Goal: Information Seeking & Learning: Learn about a topic

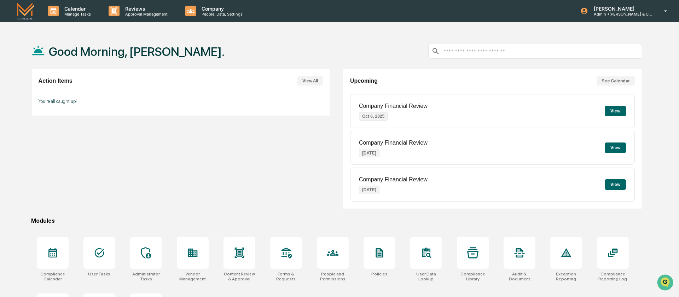
scroll to position [46, 0]
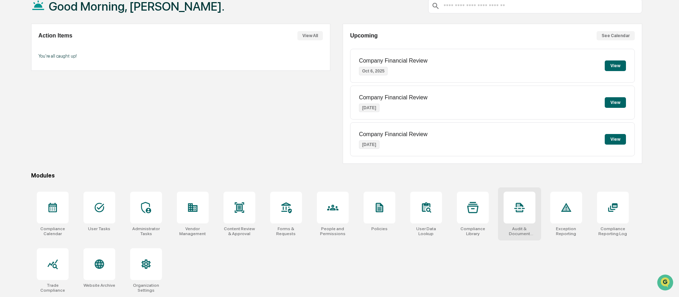
click at [507, 209] on div at bounding box center [520, 208] width 32 height 32
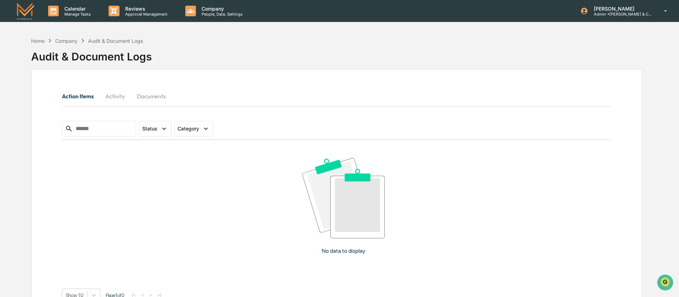
click at [147, 98] on button "Documents" at bounding box center [151, 96] width 40 height 17
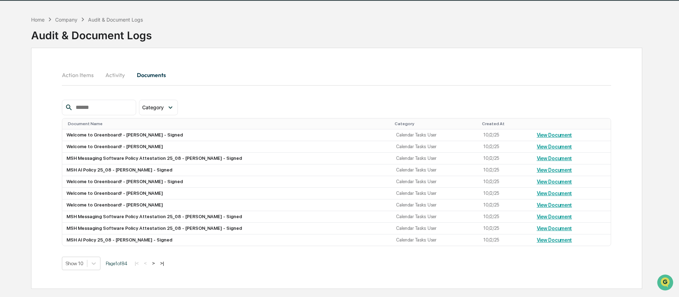
scroll to position [17, 0]
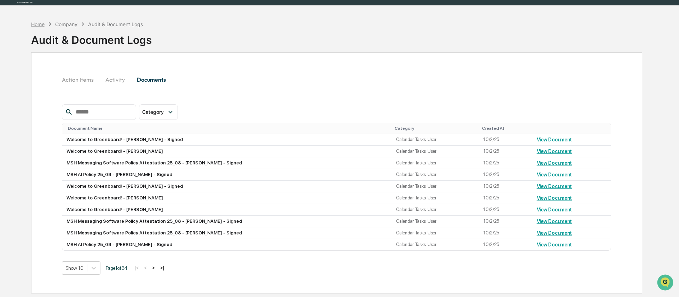
click at [38, 24] on div "Home" at bounding box center [37, 24] width 13 height 6
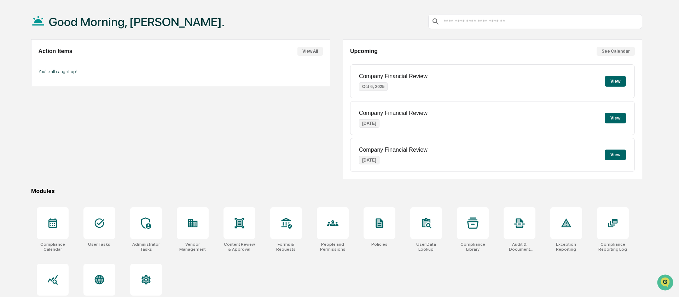
scroll to position [29, 0]
click at [611, 225] on icon at bounding box center [613, 223] width 11 height 11
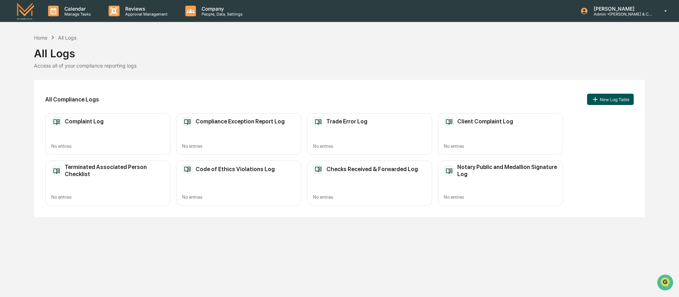
click at [609, 98] on button "New Log Table" at bounding box center [610, 99] width 47 height 11
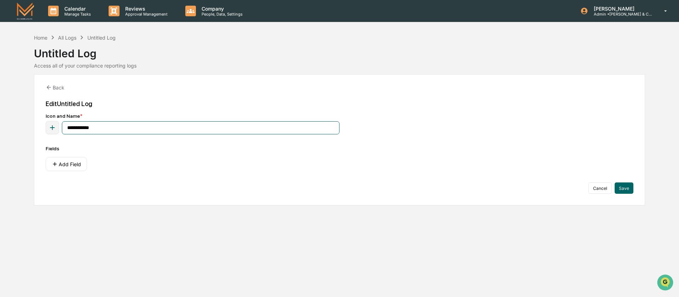
click at [85, 131] on input "**********" at bounding box center [201, 127] width 278 height 13
click at [80, 129] on input "**********" at bounding box center [201, 127] width 278 height 13
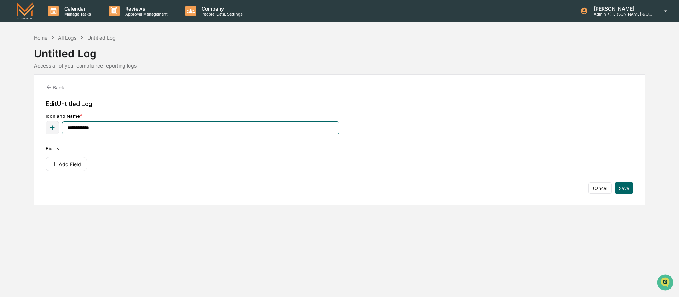
click at [80, 129] on input "**********" at bounding box center [201, 127] width 278 height 13
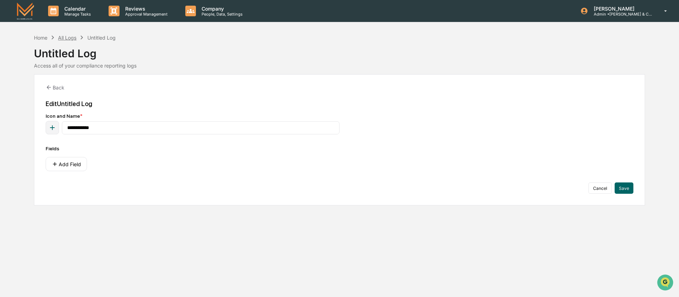
click at [69, 39] on div "All Logs" at bounding box center [67, 38] width 18 height 6
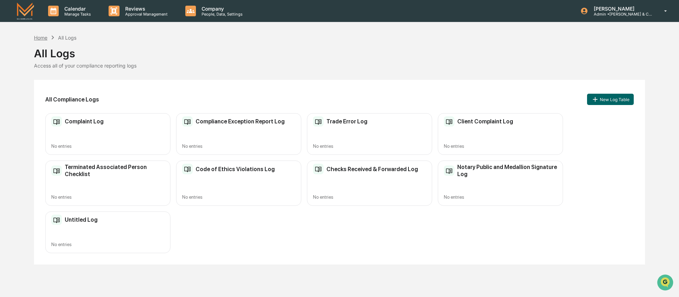
click at [38, 37] on div "Home" at bounding box center [40, 38] width 13 height 6
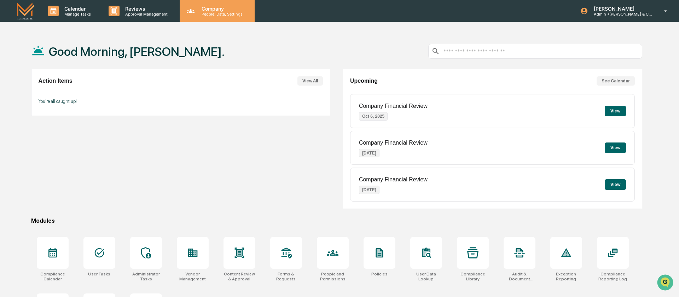
click at [196, 17] on div "Company People, Data, Settings" at bounding box center [217, 11] width 75 height 22
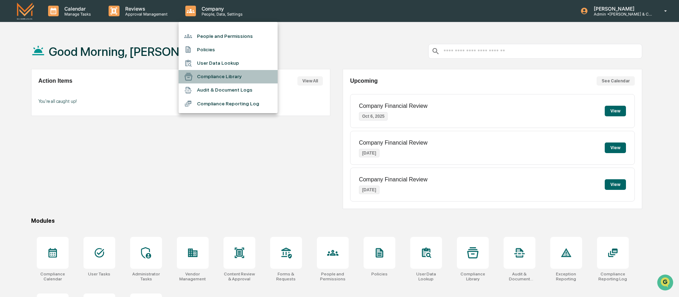
click at [209, 76] on li "Compliance Library" at bounding box center [228, 76] width 99 height 13
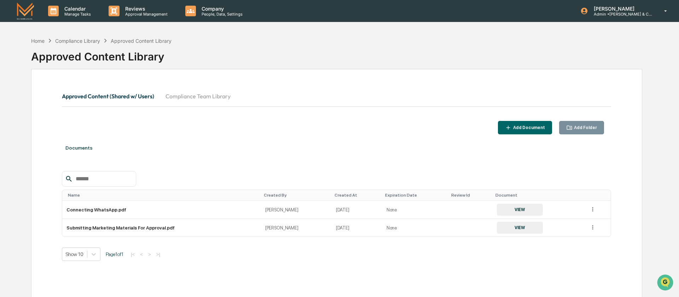
click at [95, 179] on input "text" at bounding box center [103, 178] width 60 height 9
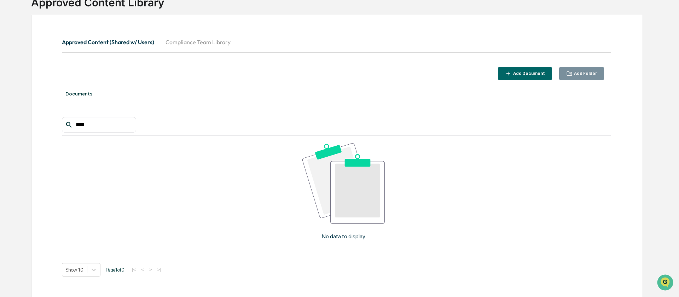
scroll to position [53, 0]
type input "*"
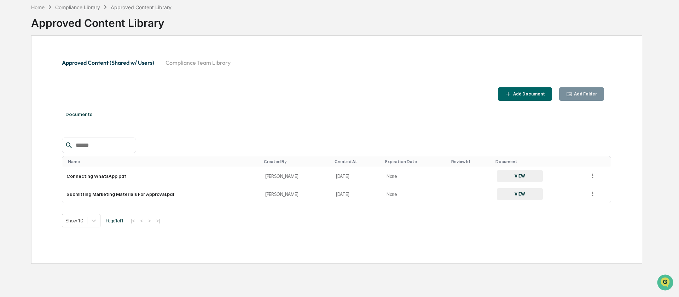
scroll to position [34, 0]
click at [215, 61] on button "Compliance Team Library" at bounding box center [198, 62] width 76 height 17
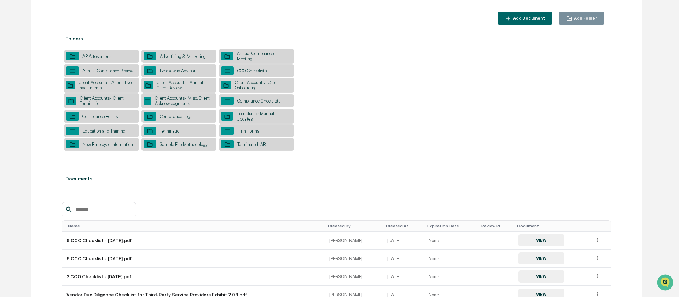
scroll to position [110, 0]
click at [84, 214] on input "text" at bounding box center [103, 209] width 60 height 9
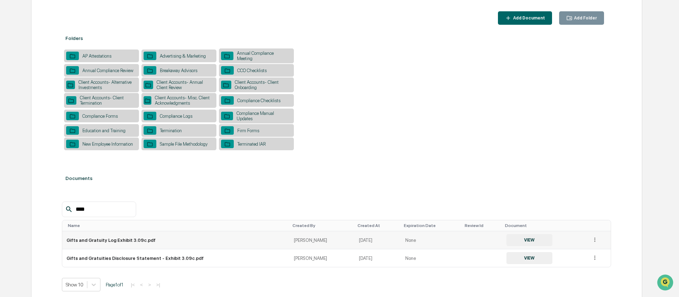
type input "****"
click at [527, 245] on button "VIEW" at bounding box center [530, 240] width 46 height 12
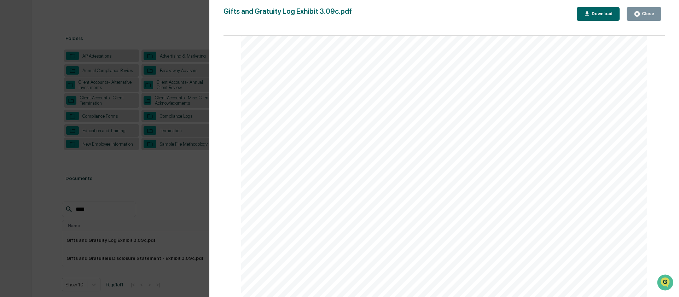
scroll to position [0, 0]
click at [641, 17] on button "Close" at bounding box center [644, 14] width 35 height 14
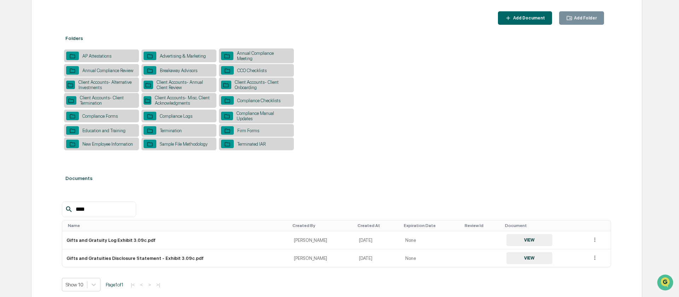
click at [97, 55] on div "AP Attestations" at bounding box center [97, 55] width 36 height 5
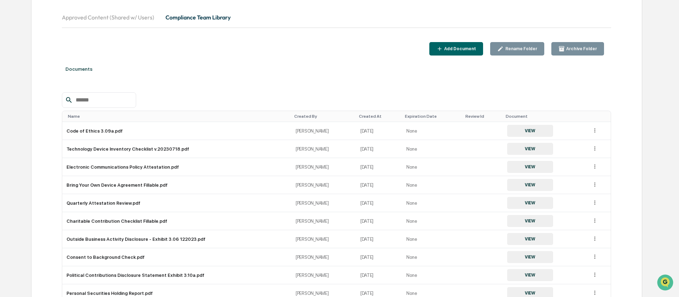
scroll to position [82, 0]
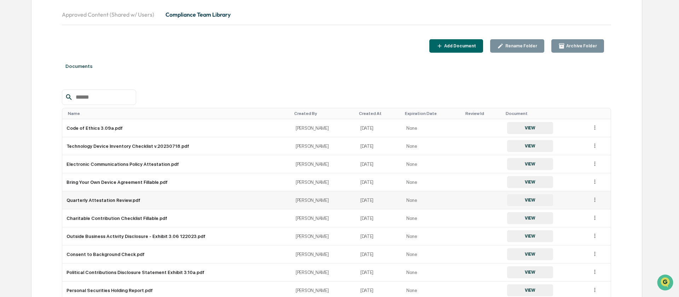
click at [519, 203] on button "VIEW" at bounding box center [530, 200] width 46 height 12
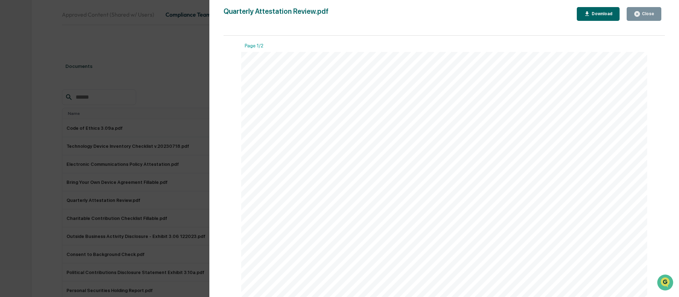
click at [640, 14] on icon "button" at bounding box center [637, 13] width 5 height 5
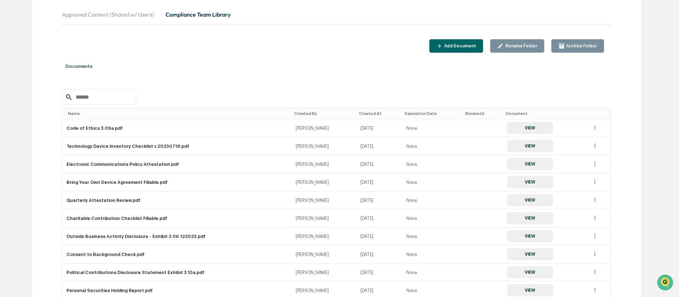
scroll to position [0, 0]
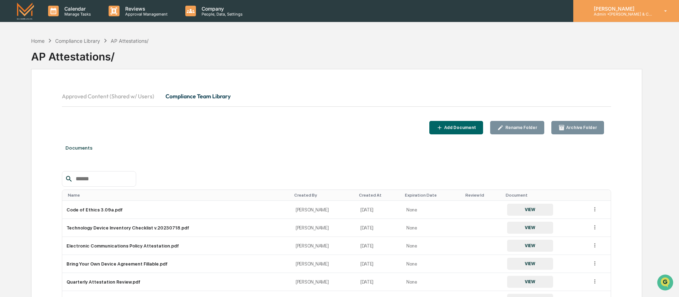
click at [673, 3] on div "[PERSON_NAME] Admin • [PERSON_NAME] & Co. - BD" at bounding box center [627, 11] width 106 height 22
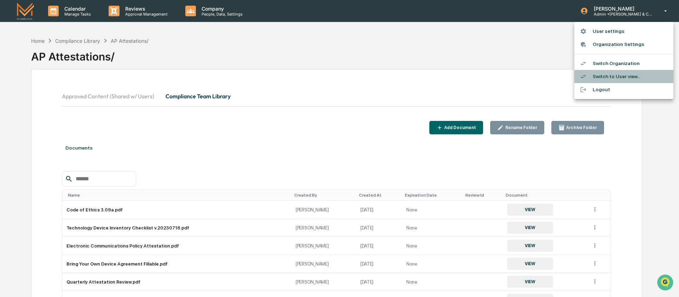
click at [610, 78] on li "Switch to User view..." at bounding box center [624, 76] width 99 height 13
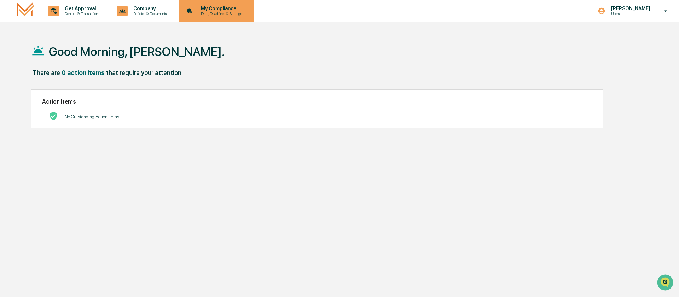
click at [225, 11] on p "My Compliance" at bounding box center [220, 9] width 50 height 6
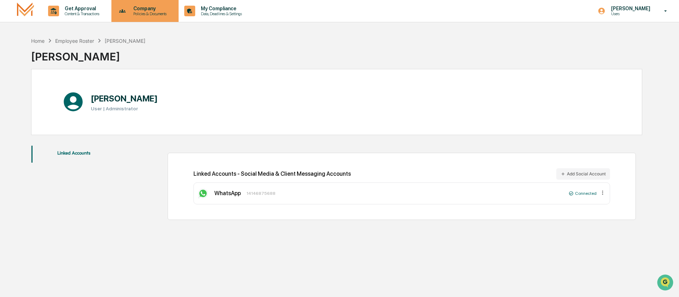
click at [162, 11] on p "Company" at bounding box center [149, 9] width 42 height 6
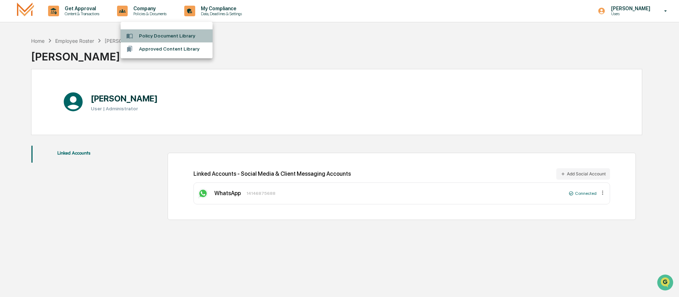
click at [168, 37] on li "Policy Document Library" at bounding box center [167, 35] width 92 height 13
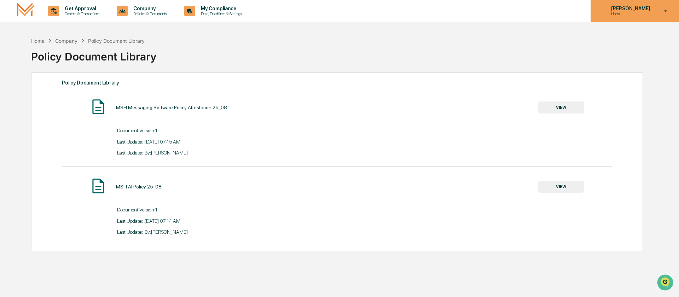
click at [666, 13] on icon at bounding box center [666, 11] width 12 height 7
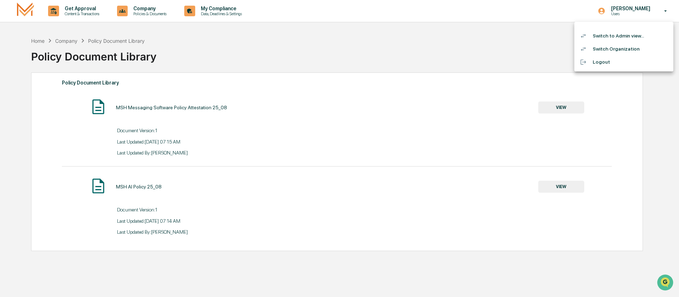
click at [625, 40] on li "Switch to Admin view..." at bounding box center [624, 35] width 99 height 13
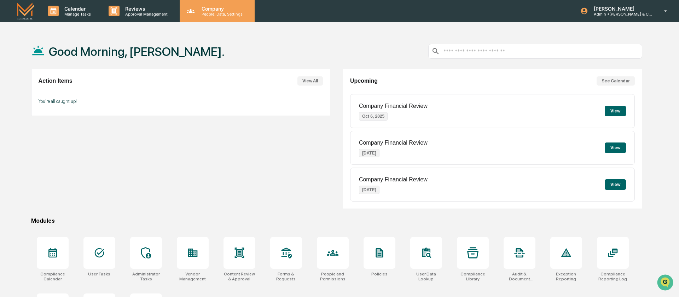
click at [207, 14] on p "People, Data, Settings" at bounding box center [221, 14] width 50 height 5
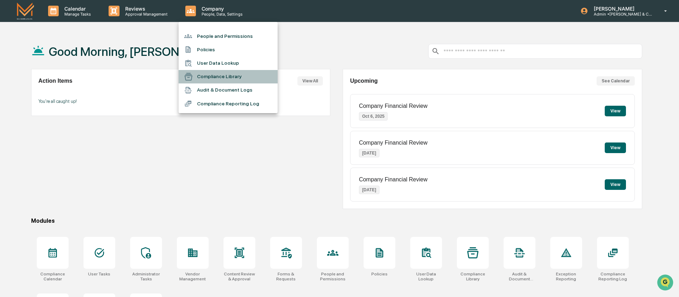
click at [218, 79] on li "Compliance Library" at bounding box center [228, 76] width 99 height 13
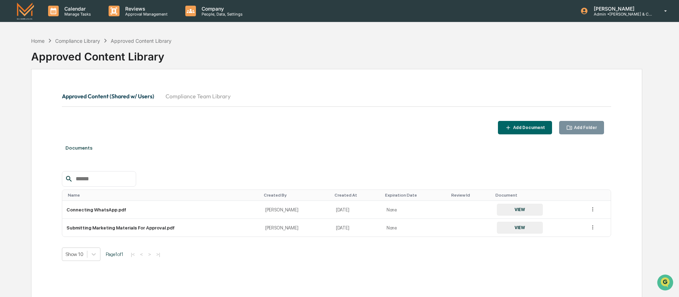
click at [203, 98] on button "Compliance Team Library" at bounding box center [198, 96] width 76 height 17
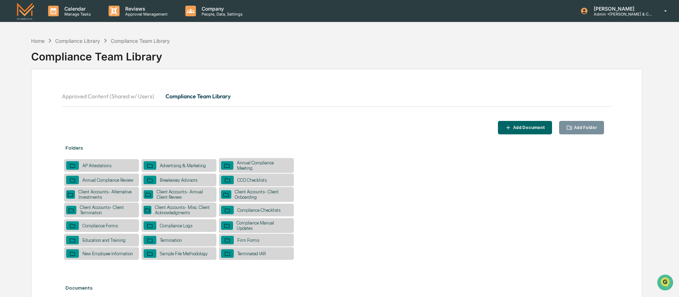
click at [99, 166] on div "AP Attestations" at bounding box center [97, 165] width 36 height 5
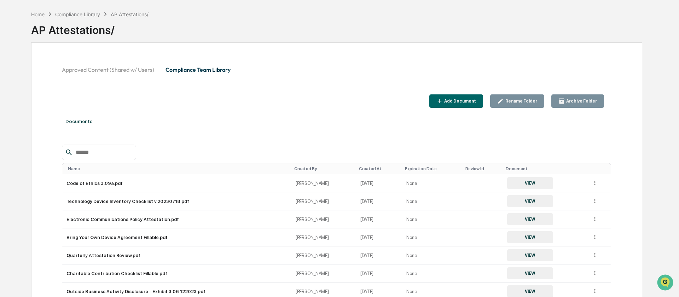
scroll to position [30, 0]
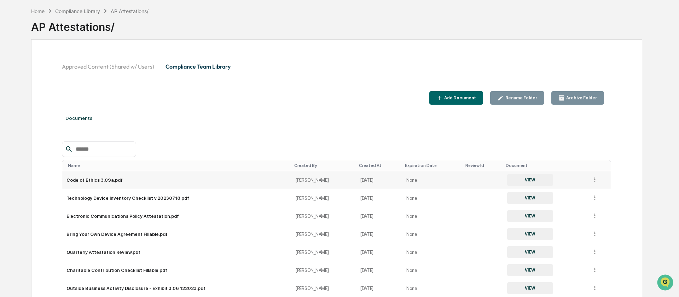
click at [595, 179] on icon at bounding box center [595, 180] width 7 height 7
click at [515, 183] on button "VIEW" at bounding box center [530, 180] width 46 height 12
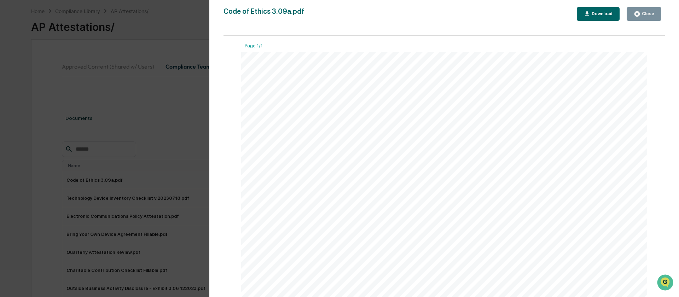
scroll to position [0, 0]
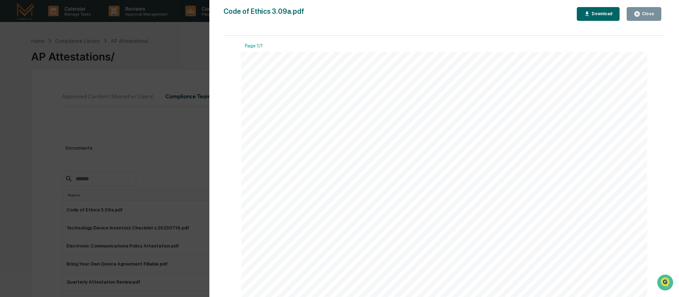
click at [644, 17] on button "Close" at bounding box center [644, 14] width 35 height 14
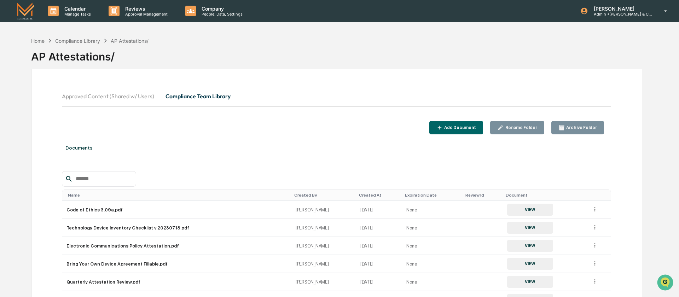
click at [301, 131] on div "Add Document Rename Folder Archive Folder" at bounding box center [337, 128] width 550 height 14
click at [126, 8] on p "Reviews" at bounding box center [146, 9] width 52 height 6
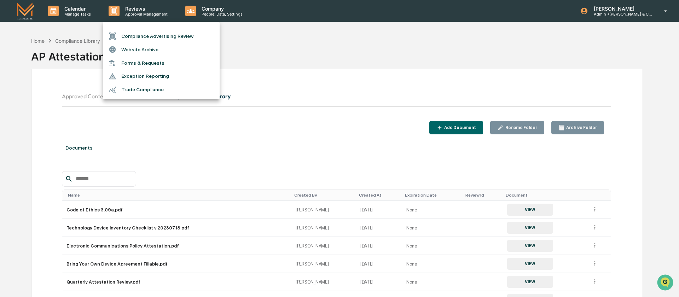
click at [137, 61] on li "Forms & Requests" at bounding box center [161, 63] width 117 height 13
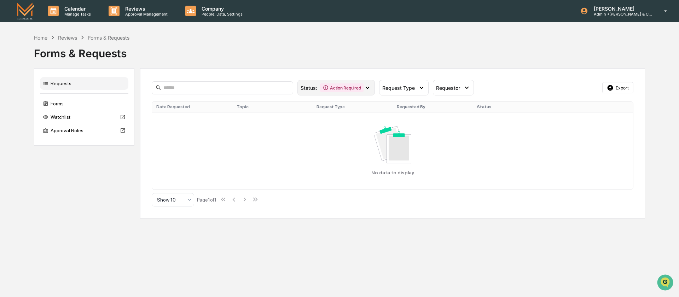
click at [367, 88] on icon at bounding box center [368, 88] width 4 height 2
click at [285, 70] on div "Status : Action Required Select/Deselect All Action Required Awaiting Requestor…" at bounding box center [392, 143] width 505 height 150
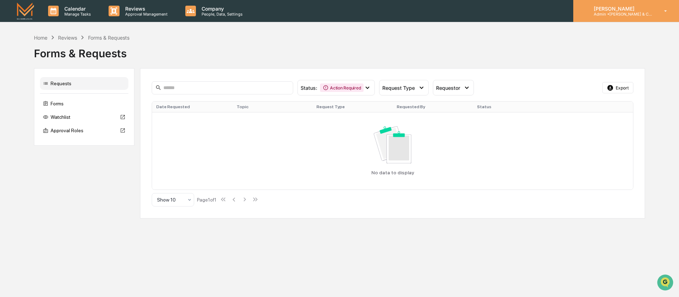
click at [665, 10] on icon at bounding box center [666, 11] width 12 height 7
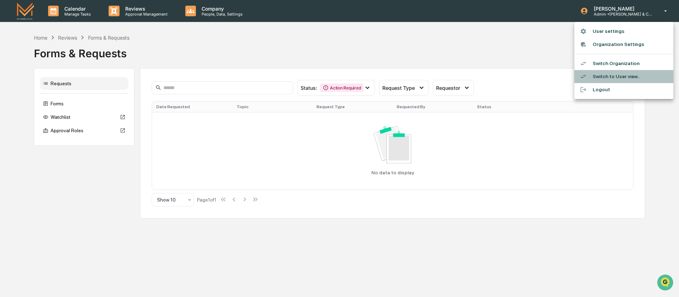
click at [598, 77] on li "Switch to User view..." at bounding box center [624, 76] width 99 height 13
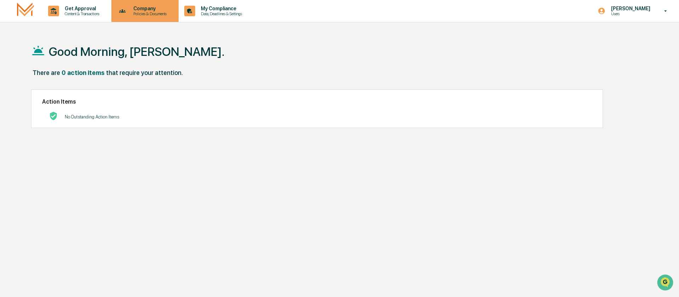
click at [172, 16] on div "Company Policies & Documents" at bounding box center [144, 11] width 61 height 22
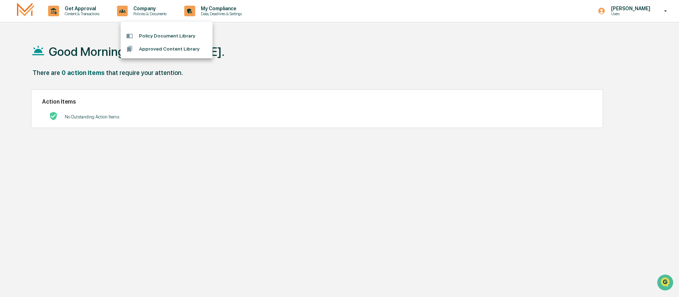
click at [88, 11] on div at bounding box center [339, 148] width 679 height 297
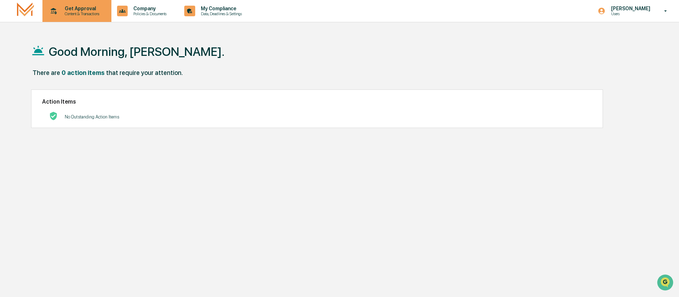
click at [79, 12] on p "Content & Transactions" at bounding box center [81, 13] width 44 height 5
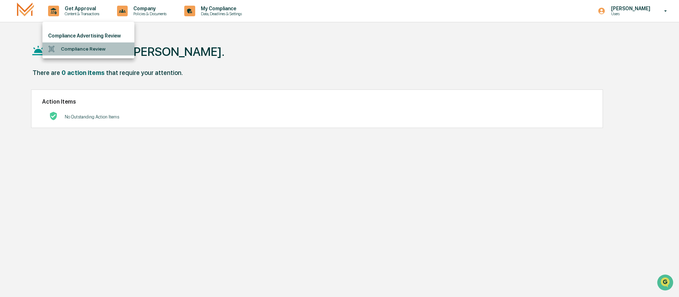
click at [84, 48] on li "Compliance Review" at bounding box center [88, 48] width 92 height 13
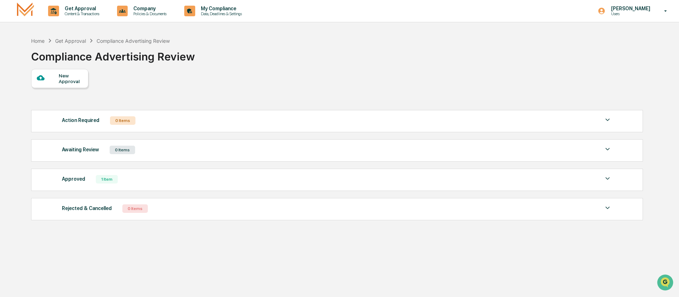
click at [75, 82] on div "New Approval" at bounding box center [71, 78] width 24 height 11
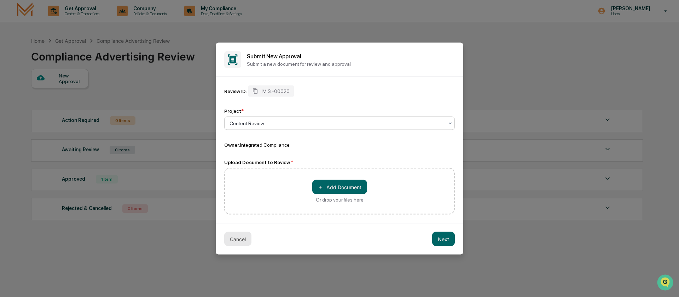
click at [237, 238] on button "Cancel" at bounding box center [237, 239] width 27 height 14
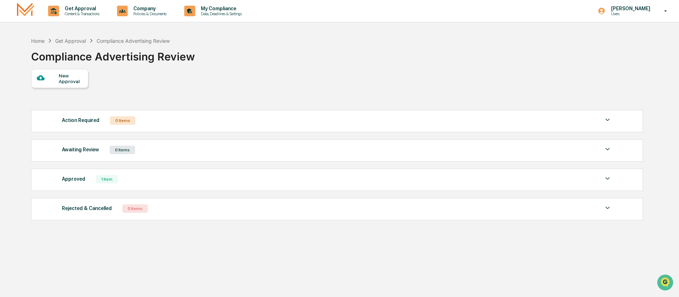
click at [606, 179] on img at bounding box center [608, 178] width 8 height 8
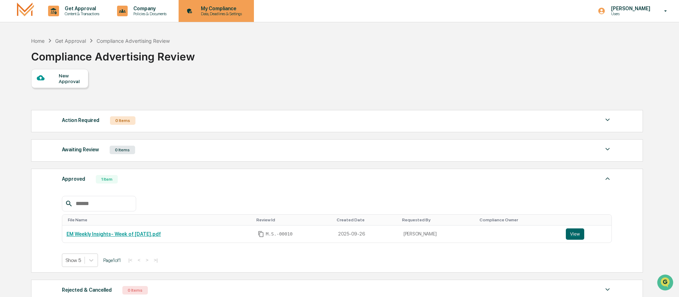
click at [232, 11] on p "My Compliance" at bounding box center [220, 9] width 50 height 6
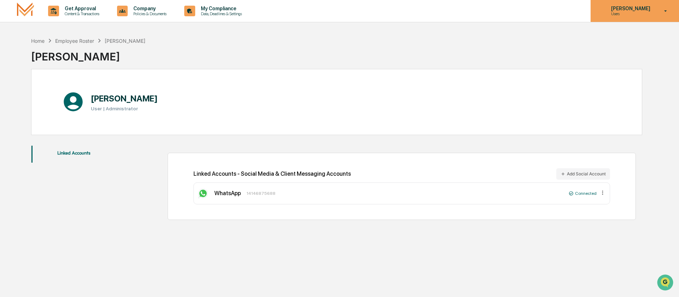
click at [650, 17] on div "Daniel Reisbacher Users" at bounding box center [635, 11] width 88 height 22
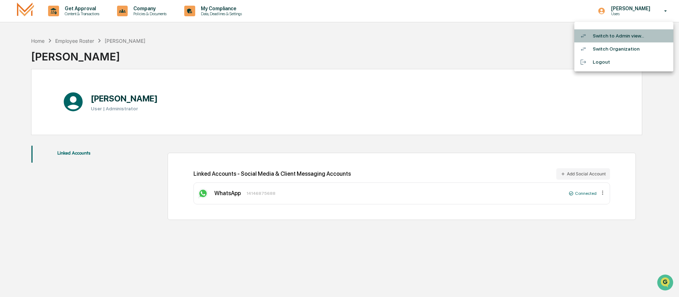
click at [603, 38] on li "Switch to Admin view..." at bounding box center [624, 35] width 99 height 13
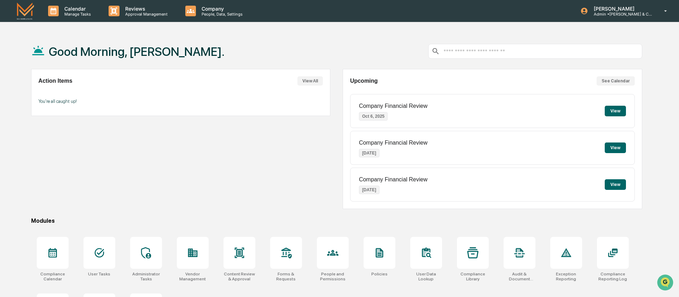
click at [336, 73] on div "Action Items View All You're all caught up! Upcoming See Calendar Company Finan…" at bounding box center [336, 139] width 611 height 140
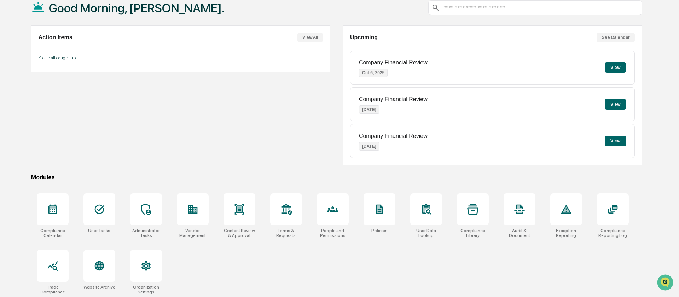
scroll to position [46, 0]
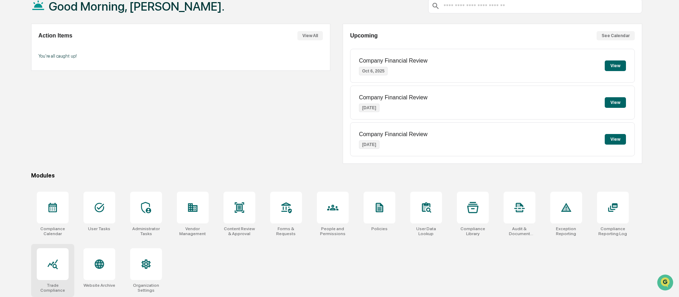
click at [46, 260] on div at bounding box center [53, 264] width 32 height 32
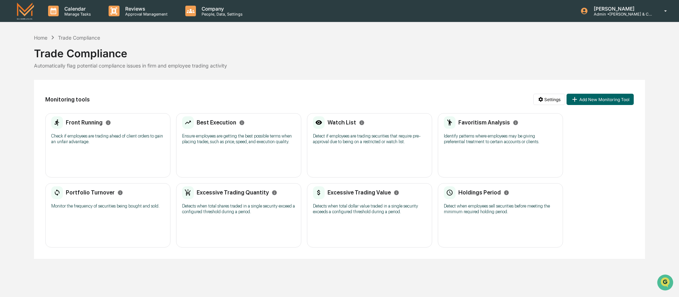
click at [126, 143] on p "Check if employees are trading ahead of client orders to gain an unfair advanta…" at bounding box center [107, 138] width 113 height 11
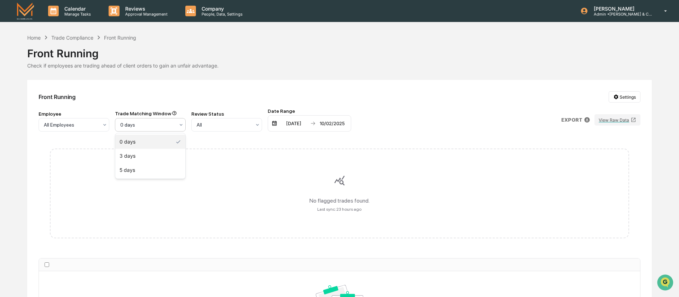
click at [169, 125] on div at bounding box center [147, 124] width 54 height 7
click at [240, 140] on div "No flagged trades found. Last sync: 23 hours ago" at bounding box center [340, 193] width 602 height 113
click at [616, 118] on button "View Raw Data" at bounding box center [618, 119] width 46 height 11
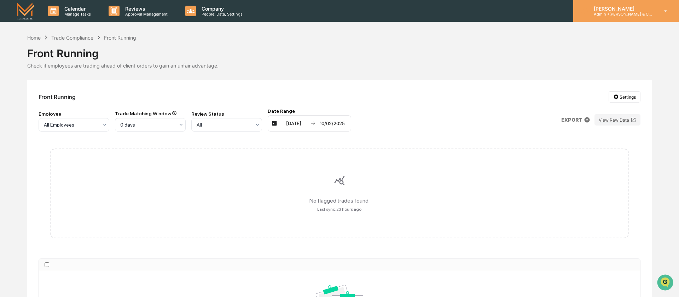
click at [637, 7] on p "[PERSON_NAME]" at bounding box center [621, 9] width 66 height 6
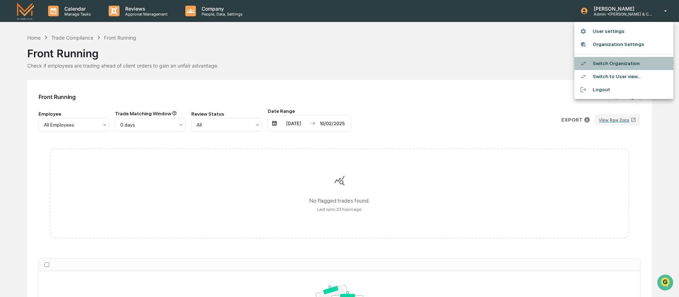
click at [606, 64] on li "Switch Organization" at bounding box center [624, 63] width 99 height 13
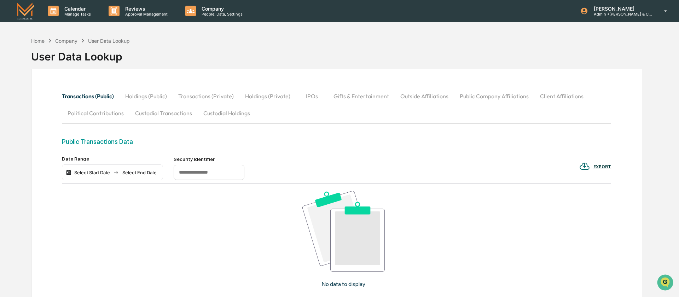
click at [111, 172] on div "Select Start Date" at bounding box center [92, 173] width 39 height 6
click at [160, 183] on icon "Previous month" at bounding box center [161, 184] width 8 height 8
click at [99, 251] on button "22" at bounding box center [101, 254] width 13 height 13
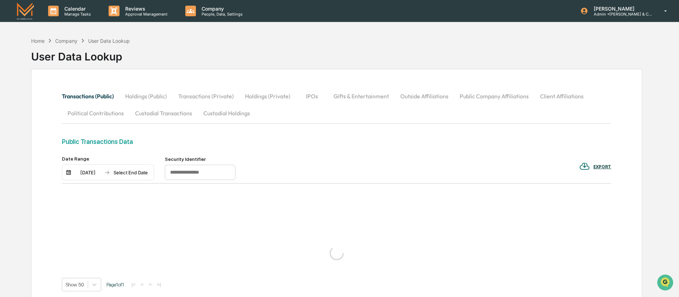
click at [136, 176] on div "Select End Date" at bounding box center [130, 173] width 39 height 6
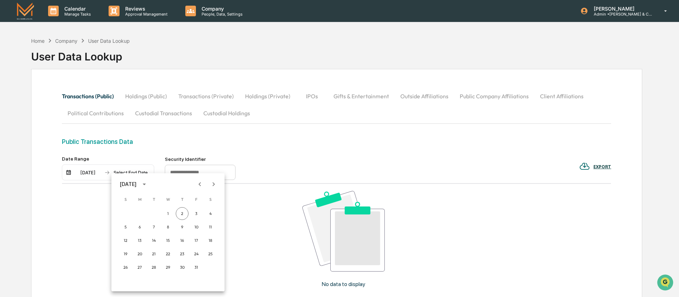
click at [200, 181] on icon "Previous month" at bounding box center [200, 184] width 8 height 8
click at [198, 253] on button "26" at bounding box center [196, 254] width 13 height 13
click at [363, 96] on button "Gifts & Entertainment" at bounding box center [361, 96] width 67 height 17
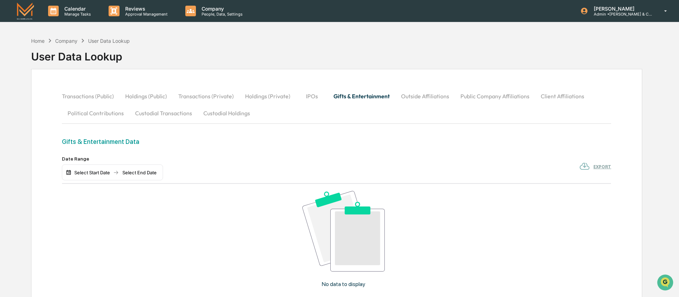
click at [93, 172] on div "Select Start Date" at bounding box center [92, 173] width 39 height 6
click at [161, 183] on icon "Previous month" at bounding box center [161, 184] width 8 height 8
click at [101, 212] on button "1" at bounding box center [101, 213] width 13 height 13
click at [142, 170] on div "Select End Date" at bounding box center [130, 173] width 39 height 6
click at [198, 185] on icon "Previous month" at bounding box center [200, 184] width 8 height 8
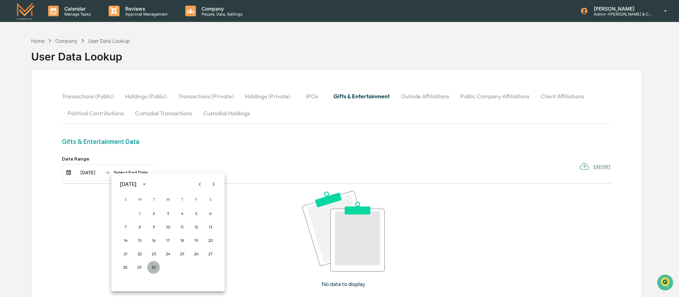
click at [155, 269] on button "30" at bounding box center [153, 267] width 13 height 13
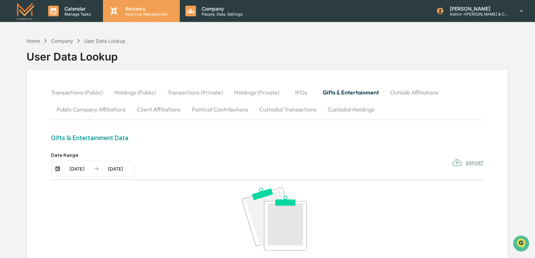
click at [128, 15] on p "Approval Management" at bounding box center [146, 14] width 52 height 5
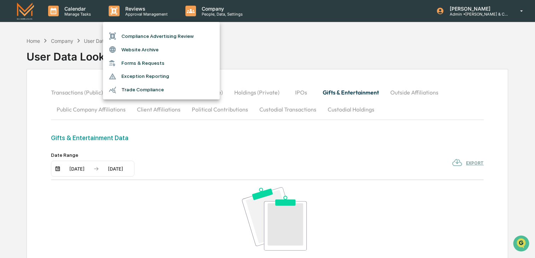
click at [298, 68] on div at bounding box center [267, 129] width 535 height 258
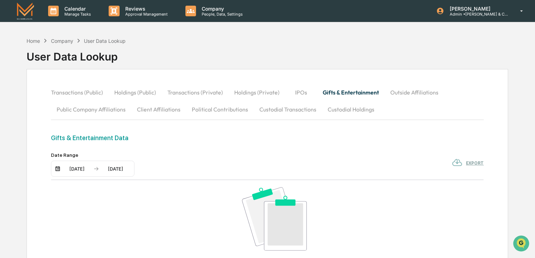
click at [382, 53] on div "Home Company User Data Lookup User Data Lookup" at bounding box center [268, 51] width 482 height 35
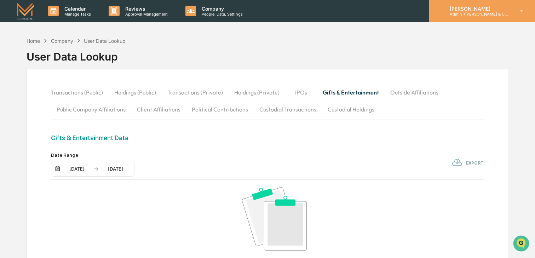
click at [526, 15] on div "[PERSON_NAME] Admin • [PERSON_NAME] & Co. - BD" at bounding box center [482, 11] width 106 height 22
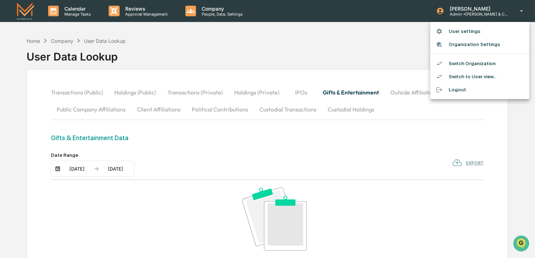
click at [147, 17] on div at bounding box center [267, 129] width 535 height 258
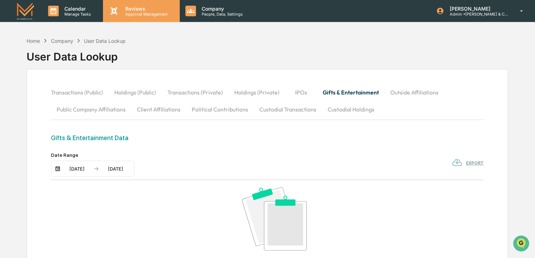
click at [133, 10] on p "Reviews" at bounding box center [146, 9] width 52 height 6
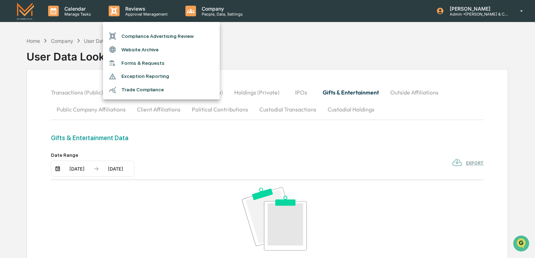
click at [509, 6] on div at bounding box center [267, 129] width 535 height 258
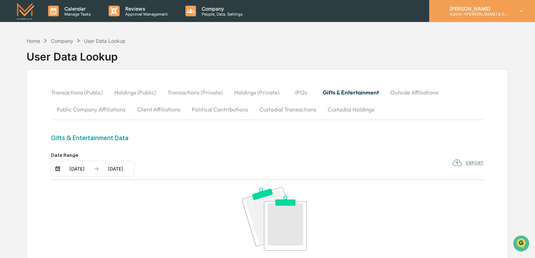
click at [518, 10] on icon at bounding box center [522, 11] width 12 height 7
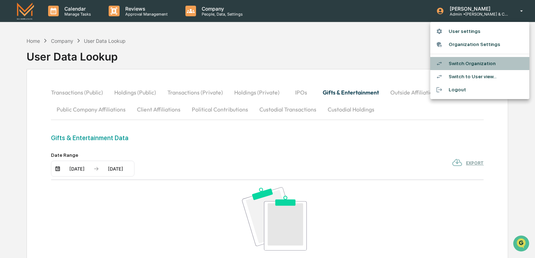
click at [465, 63] on li "Switch Organization" at bounding box center [479, 63] width 99 height 13
